Goal: Information Seeking & Learning: Check status

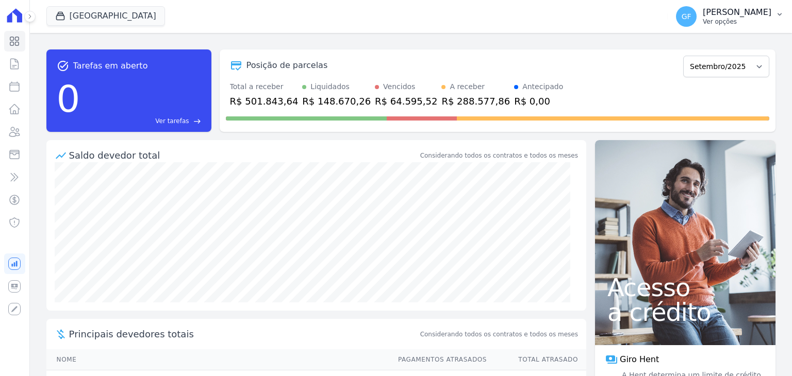
click at [741, 19] on p "Ver opções" at bounding box center [737, 22] width 69 height 8
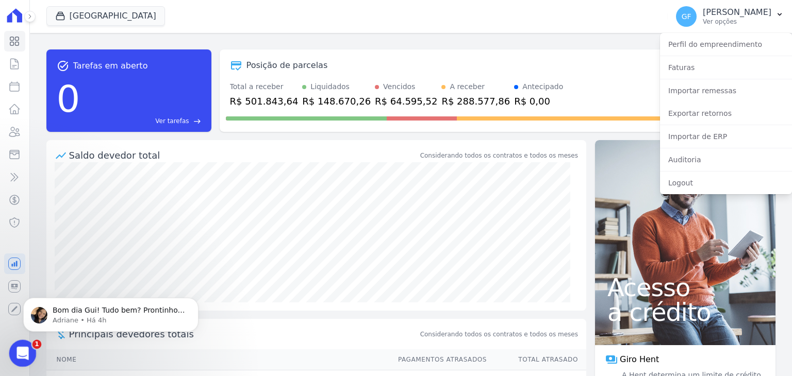
click at [19, 350] on icon "Abertura do Messenger da Intercom" at bounding box center [21, 352] width 17 height 17
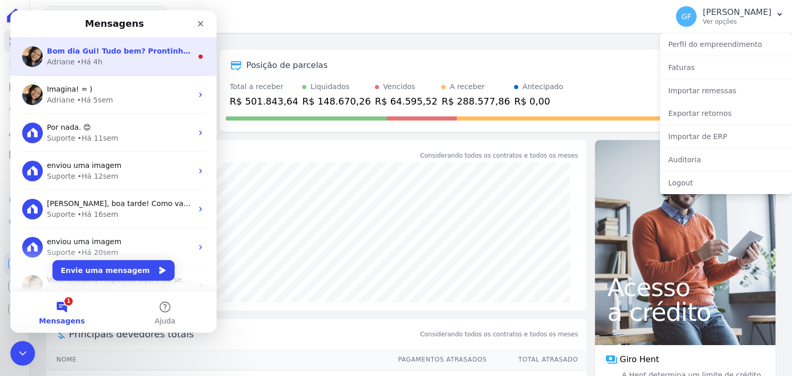
click at [115, 70] on div "Bom dia Gui! Tudo bem? Prontinho. Dado o comando para espelhamento [PERSON_NAME…" at bounding box center [113, 57] width 206 height 38
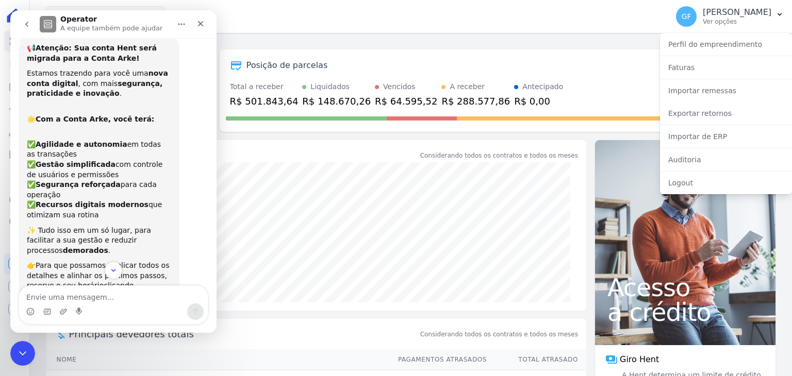
scroll to position [1, 0]
type textarea "P"
type textarea "Obrigado!!"
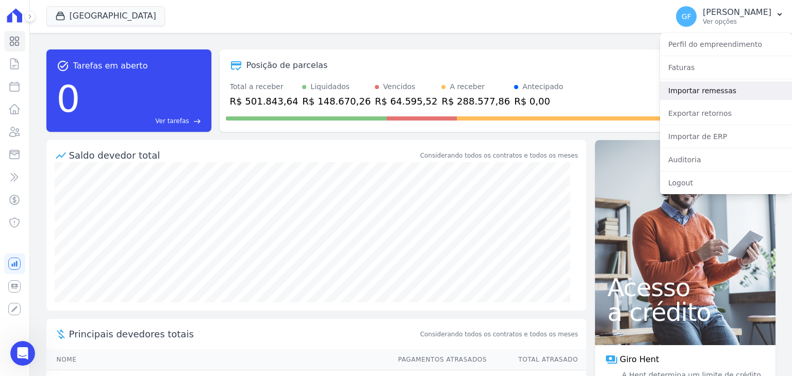
scroll to position [7846, 0]
click at [698, 95] on link "Importar remessas" at bounding box center [726, 90] width 132 height 19
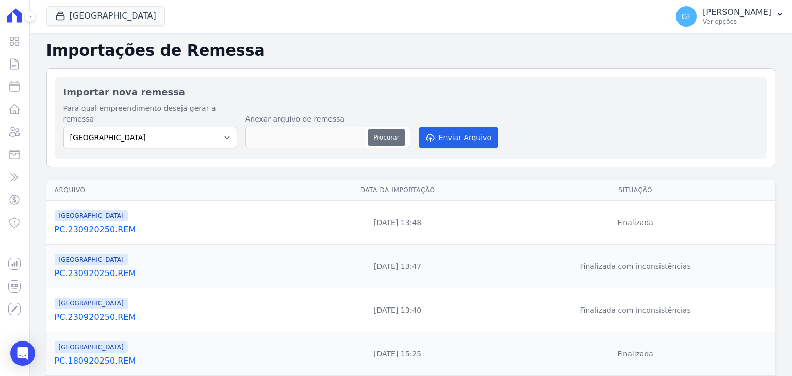
click at [374, 130] on button "Procurar" at bounding box center [386, 137] width 37 height 16
type input "PC.250920250.REM"
click at [462, 136] on button "Enviar Arquivo" at bounding box center [458, 138] width 79 height 22
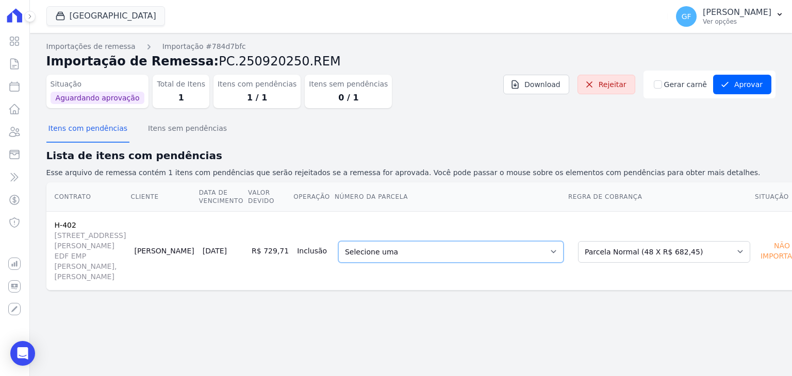
click at [514, 254] on select "Selecione uma 32 - [DATE] - R$ 682,45 - Vencido (Cobrança Expirada) 33 - [DATE]…" at bounding box center [450, 252] width 225 height 22
drag, startPoint x: 390, startPoint y: 250, endPoint x: 391, endPoint y: 242, distance: 7.8
click at [390, 250] on select "Selecione uma 32 - [DATE] - R$ 682,45 - Vencido (Cobrança Expirada) 33 - [DATE]…" at bounding box center [450, 252] width 225 height 22
click at [383, 254] on select "Selecione uma 32 - [DATE] - R$ 682,45 - Vencido (Cobrança Expirada) 33 - [DATE]…" at bounding box center [450, 252] width 225 height 22
click at [338, 241] on select "Selecione uma 32 - [DATE] - R$ 682,45 - Vencido (Cobrança Expirada) 33 - [DATE]…" at bounding box center [450, 252] width 225 height 22
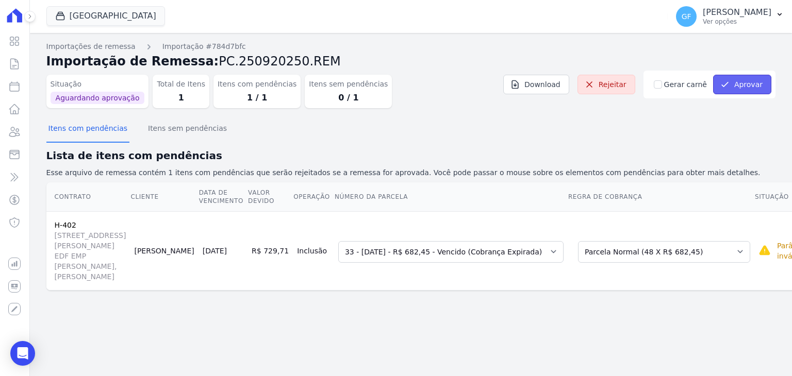
click at [740, 85] on button "Aprovar" at bounding box center [742, 85] width 58 height 20
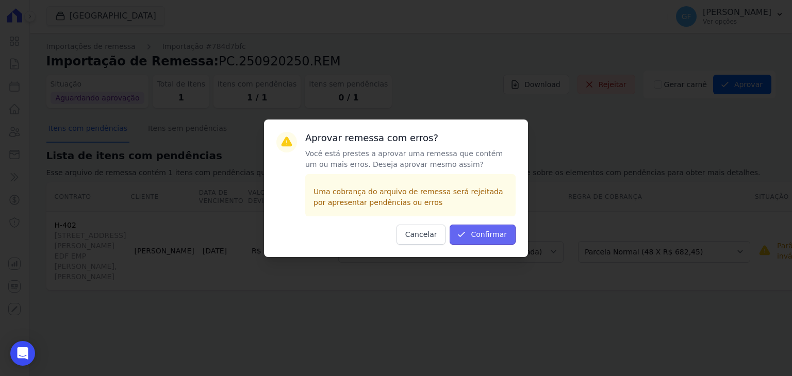
click at [488, 226] on button "Confirmar" at bounding box center [483, 235] width 66 height 20
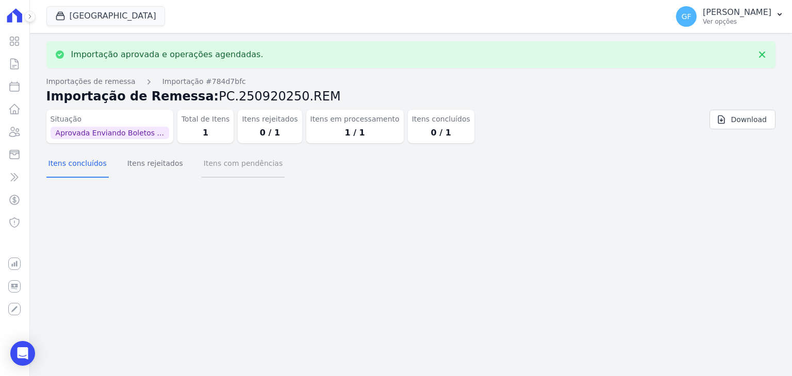
click at [229, 174] on button "Itens com pendências" at bounding box center [243, 164] width 83 height 27
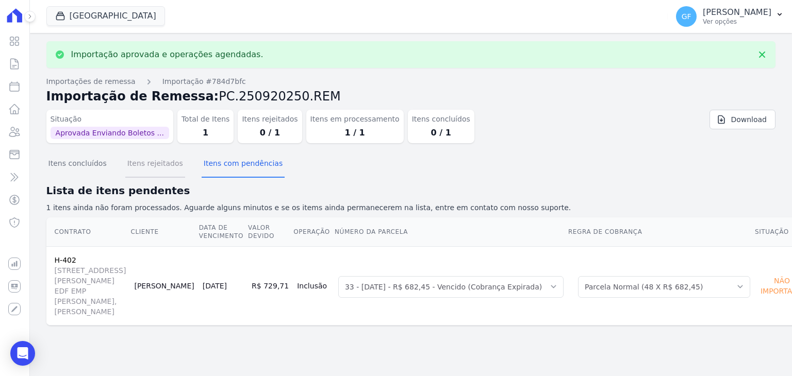
click at [161, 165] on button "Itens rejeitados" at bounding box center [155, 164] width 60 height 27
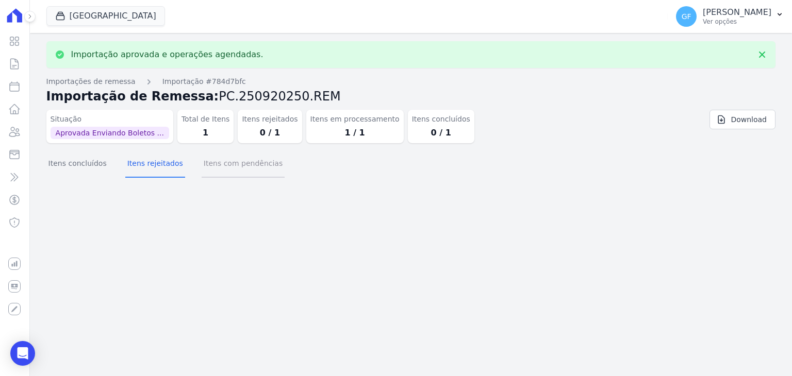
click at [220, 168] on button "Itens com pendências" at bounding box center [243, 164] width 83 height 27
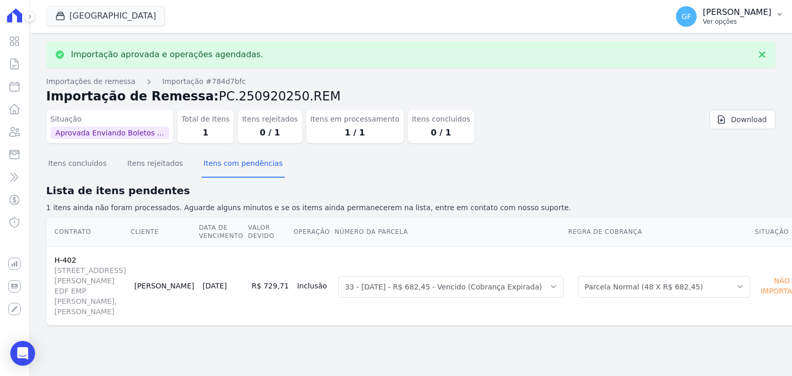
click at [730, 21] on p "Ver opções" at bounding box center [737, 22] width 69 height 8
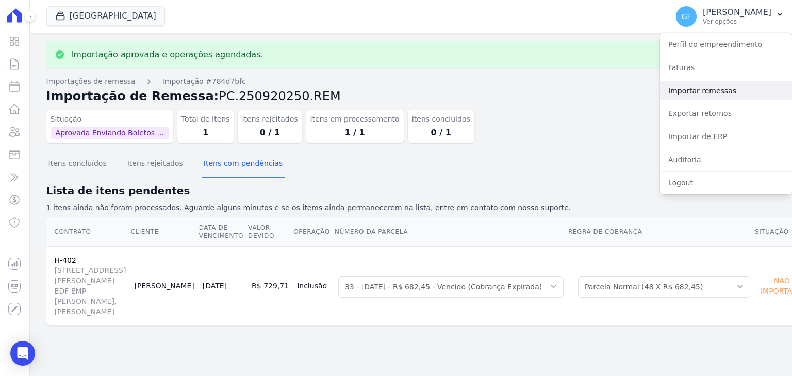
click at [699, 97] on link "Importar remessas" at bounding box center [726, 90] width 132 height 19
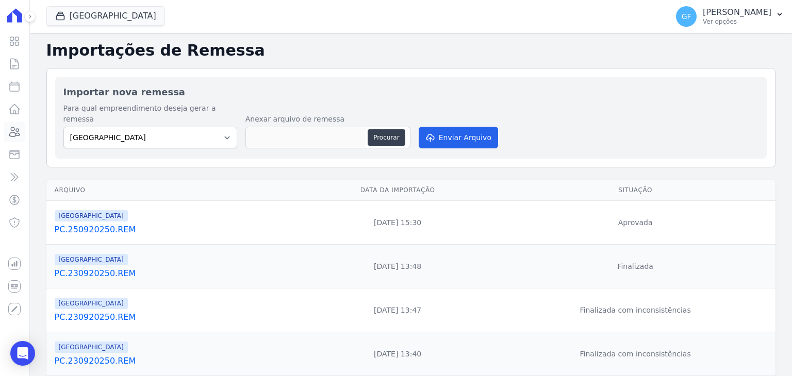
click at [15, 134] on icon at bounding box center [15, 131] width 10 height 9
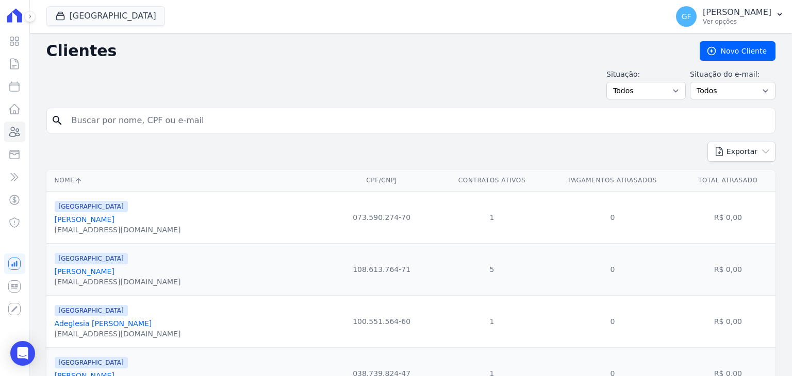
click at [114, 127] on input "search" at bounding box center [417, 120] width 705 height 21
paste input "Mayara Josinete da Silva"
type input "Mayara Josinete da Silva"
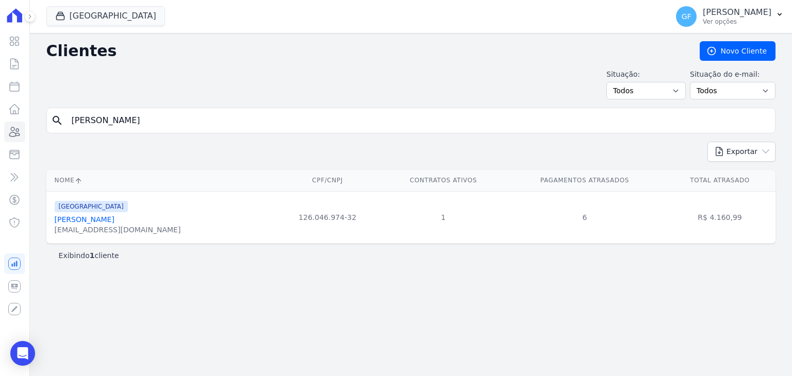
click at [114, 217] on link "Mayara Josinete Da Silva" at bounding box center [85, 220] width 60 height 8
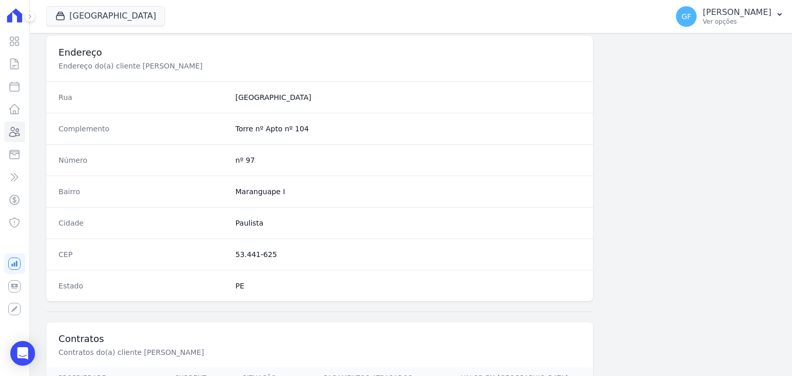
scroll to position [585, 0]
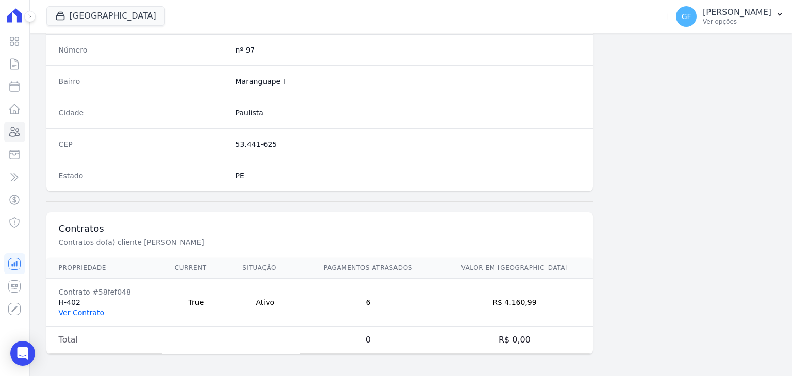
click at [86, 309] on link "Ver Contrato" at bounding box center [81, 313] width 45 height 8
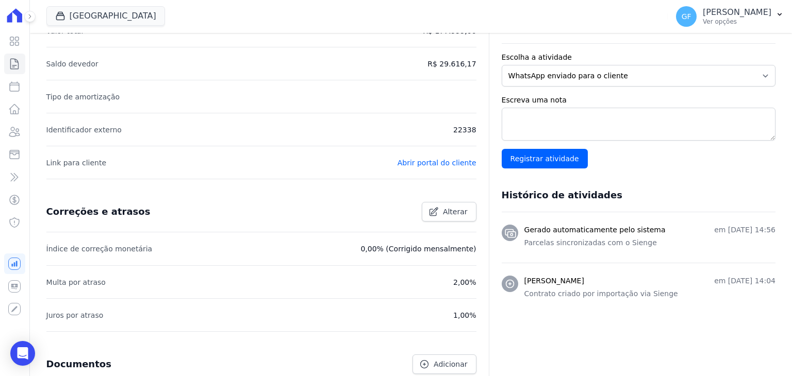
scroll to position [52, 0]
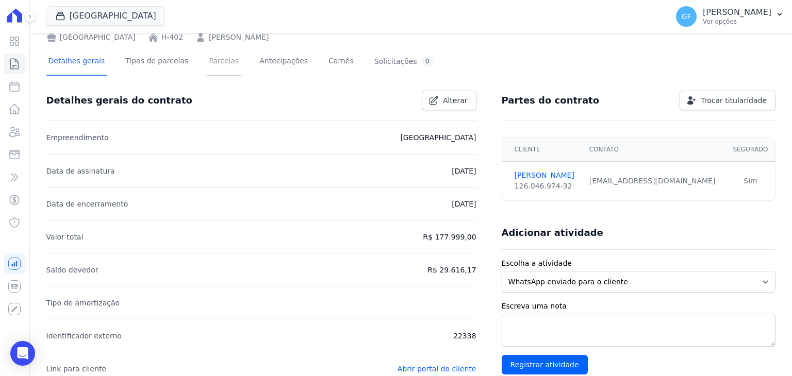
click at [208, 60] on link "Parcelas" at bounding box center [224, 61] width 34 height 27
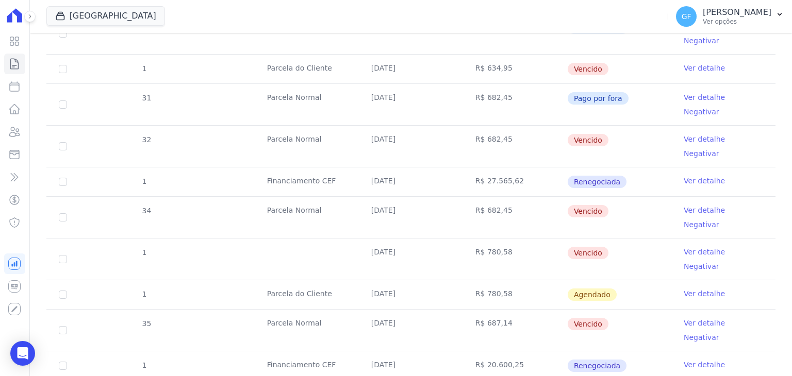
scroll to position [524, 0]
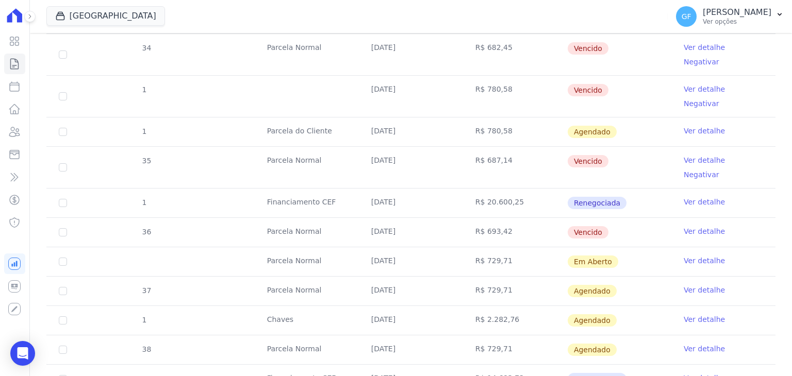
drag, startPoint x: 366, startPoint y: 160, endPoint x: 525, endPoint y: 162, distance: 158.8
click at [525, 247] on tr "Parcela Normal 26/09/2025 R$ 729,71 Em Aberto Ver detalhe" at bounding box center [410, 261] width 729 height 29
click at [643, 247] on td "Em Aberto" at bounding box center [619, 261] width 104 height 29
click at [685, 256] on link "Ver detalhe" at bounding box center [704, 261] width 41 height 10
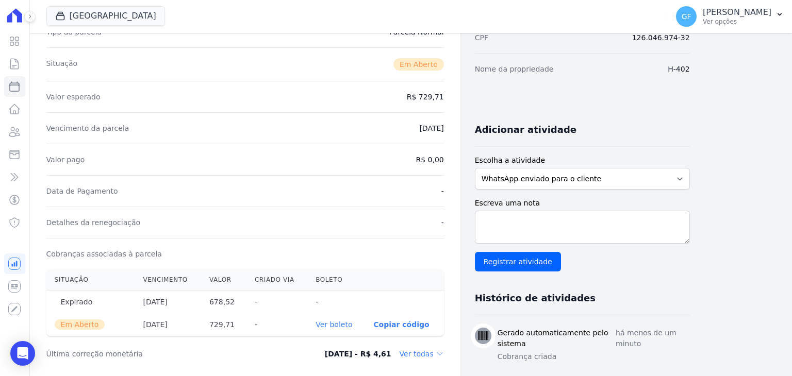
scroll to position [206, 0]
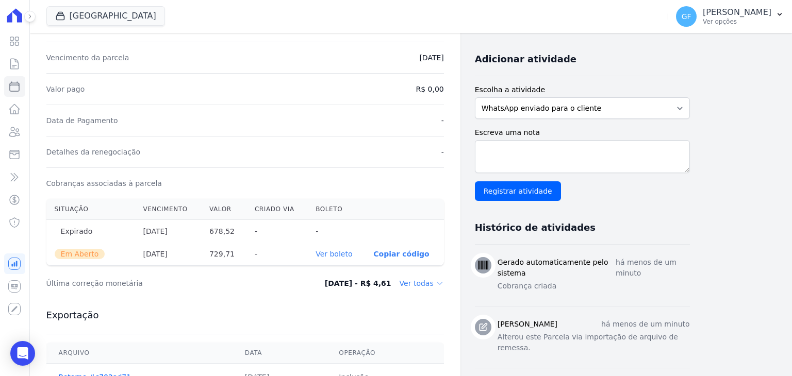
click at [343, 253] on link "Ver boleto" at bounding box center [334, 254] width 37 height 8
